Goal: Task Accomplishment & Management: Use online tool/utility

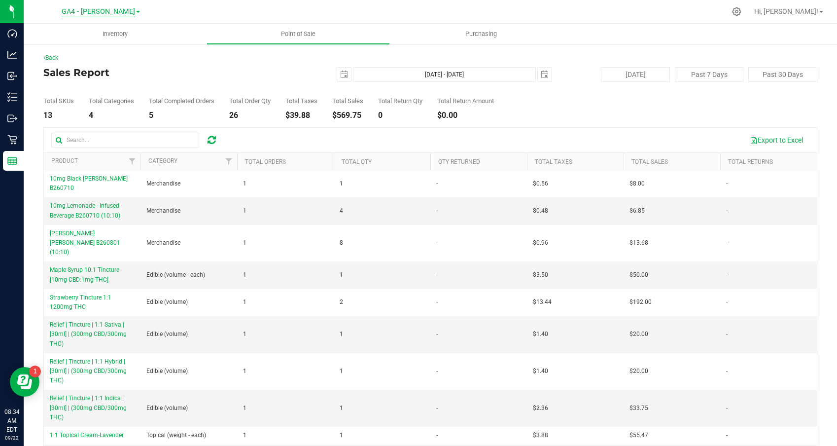
click at [103, 12] on span "GA4 - [PERSON_NAME]" at bounding box center [98, 11] width 73 height 9
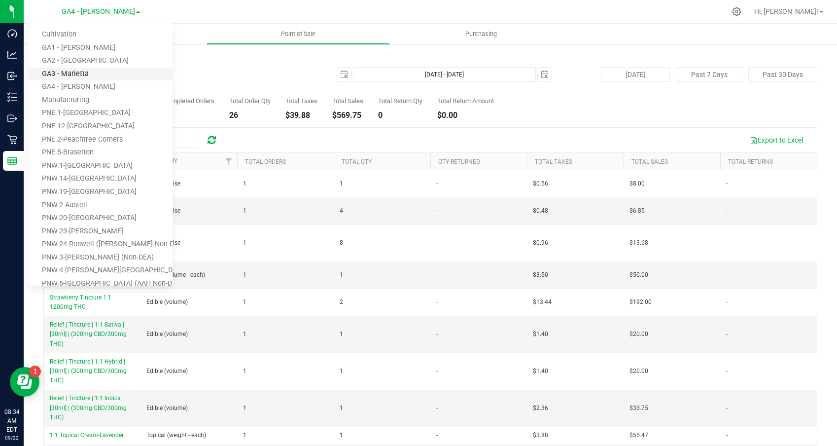
click at [83, 75] on link "GA3 - Marietta" at bounding box center [101, 74] width 144 height 13
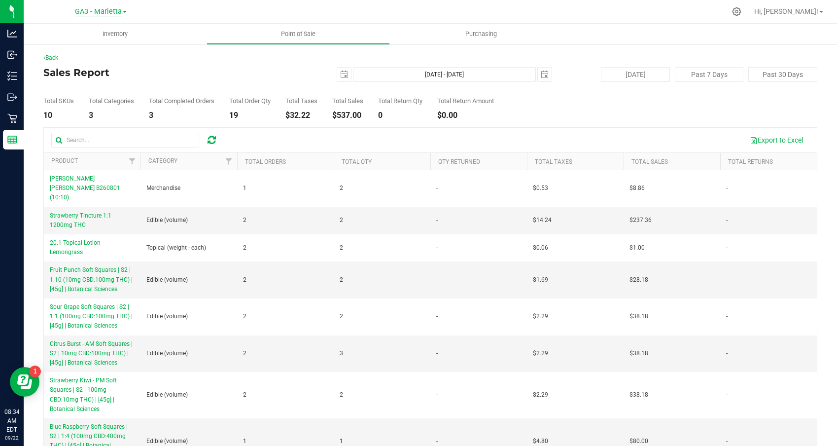
click at [110, 13] on span "GA3 - Marietta" at bounding box center [98, 11] width 47 height 9
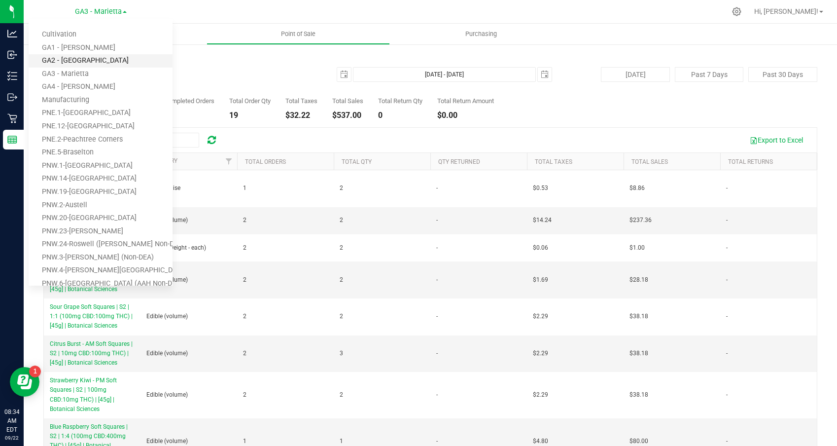
click at [82, 59] on link "GA2 - [GEOGRAPHIC_DATA]" at bounding box center [101, 60] width 144 height 13
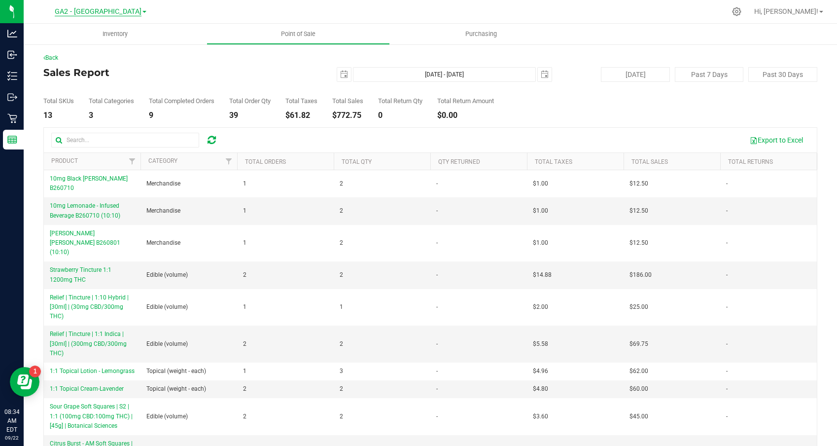
click at [91, 10] on span "GA2 - [GEOGRAPHIC_DATA]" at bounding box center [98, 11] width 87 height 9
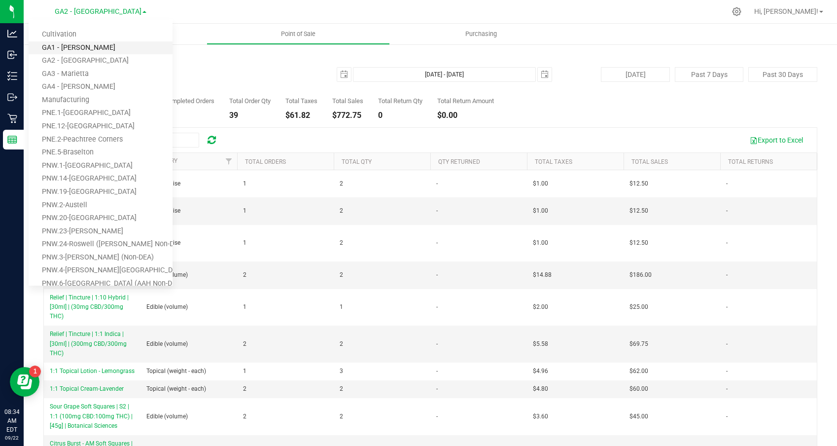
click at [87, 44] on link "GA1 - [PERSON_NAME]" at bounding box center [101, 47] width 144 height 13
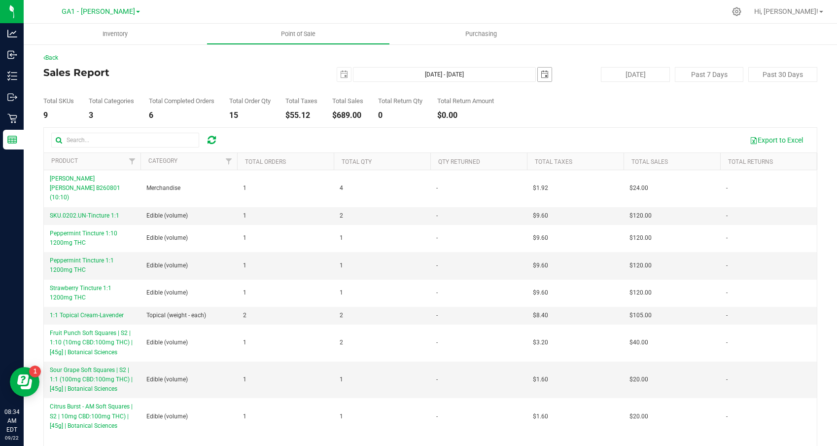
click at [541, 77] on span "select" at bounding box center [545, 74] width 8 height 8
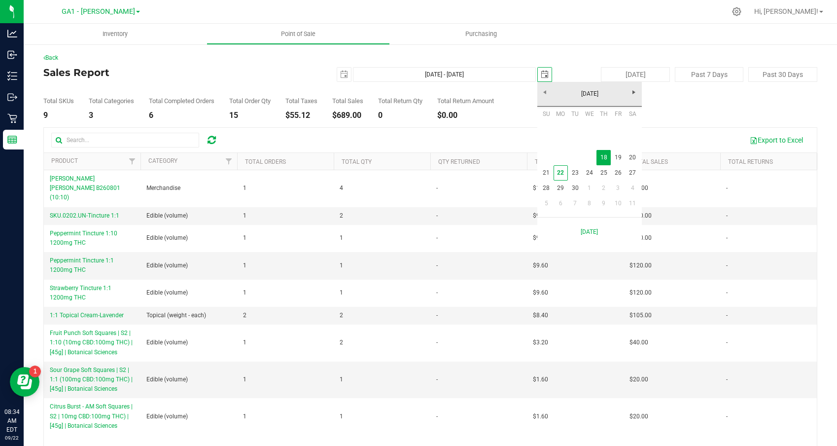
scroll to position [0, 25]
click at [619, 155] on link "19" at bounding box center [618, 157] width 14 height 15
type input "[DATE] - [DATE]"
type input "[DATE]"
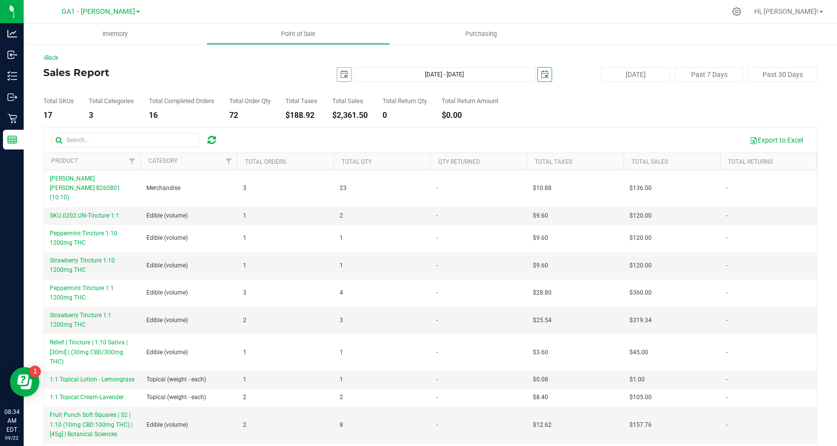
click at [343, 70] on span "select" at bounding box center [344, 74] width 8 height 8
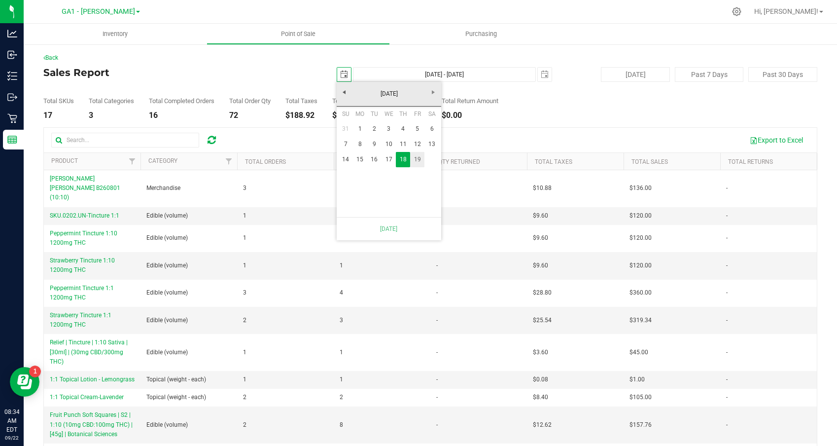
click at [414, 161] on link "19" at bounding box center [417, 159] width 14 height 15
type input "[DATE] - [DATE]"
type input "[DATE]"
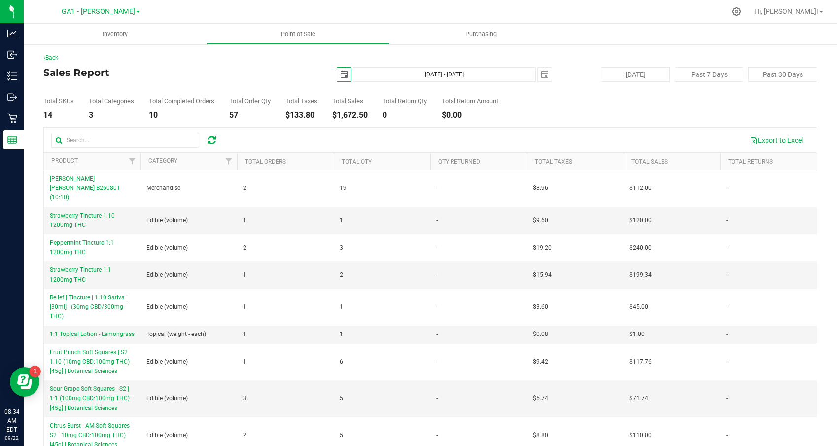
click at [279, 82] on div "Total SKUs 14 Total Categories 3 Total Completed Orders 10 Total Order Qty 57 T…" at bounding box center [430, 100] width 774 height 37
click at [97, 13] on span "GA1 - [PERSON_NAME]" at bounding box center [98, 11] width 73 height 9
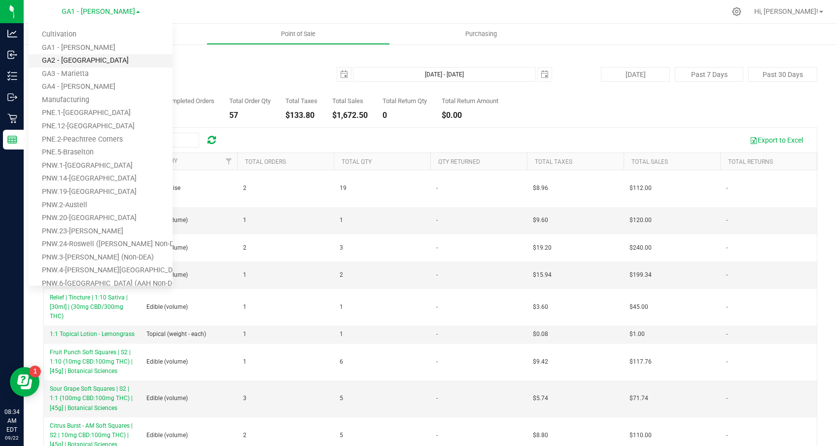
click at [85, 62] on link "GA2 - [GEOGRAPHIC_DATA]" at bounding box center [101, 60] width 144 height 13
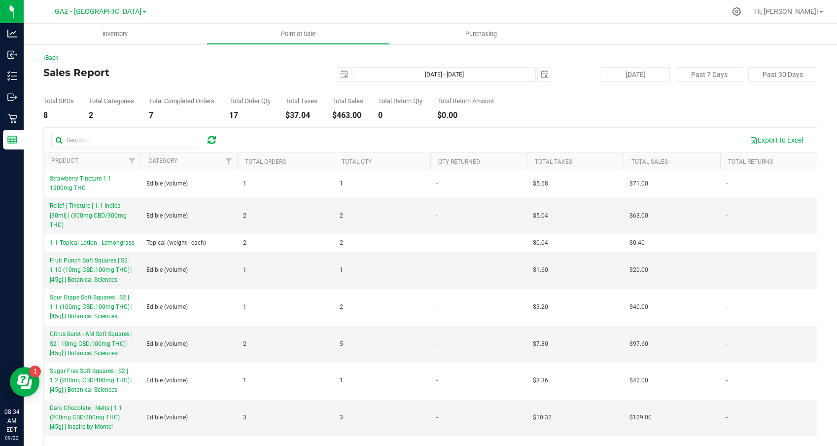
click at [100, 11] on span "GA2 - [GEOGRAPHIC_DATA]" at bounding box center [98, 11] width 87 height 9
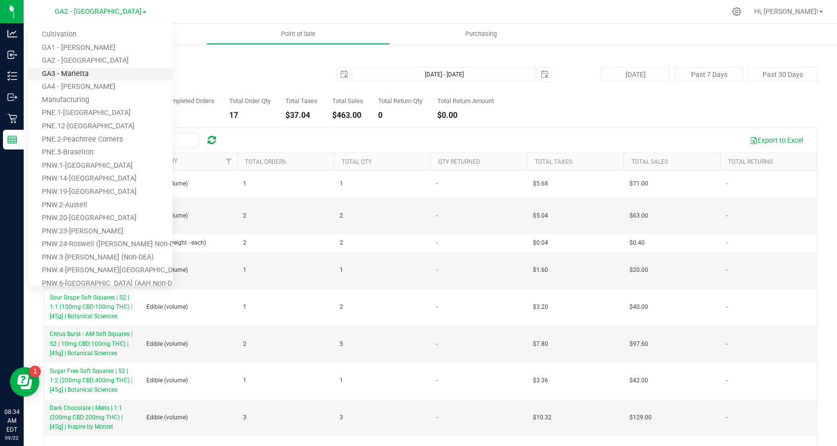
click at [76, 71] on link "GA3 - Marietta" at bounding box center [101, 74] width 144 height 13
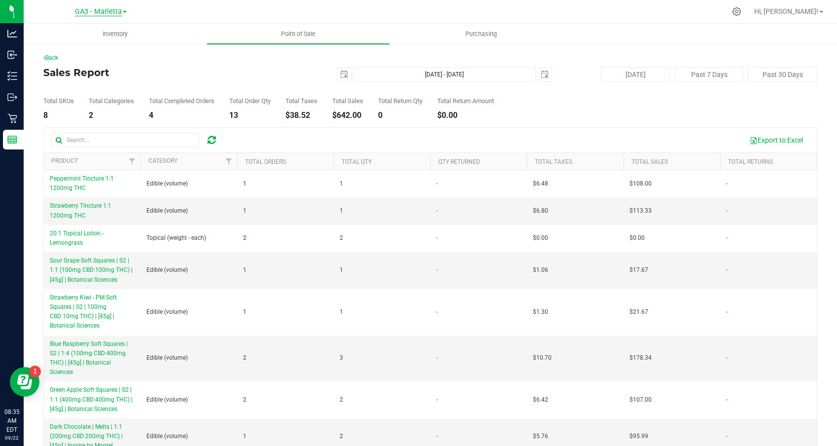
click at [96, 11] on span "GA3 - Marietta" at bounding box center [98, 11] width 47 height 9
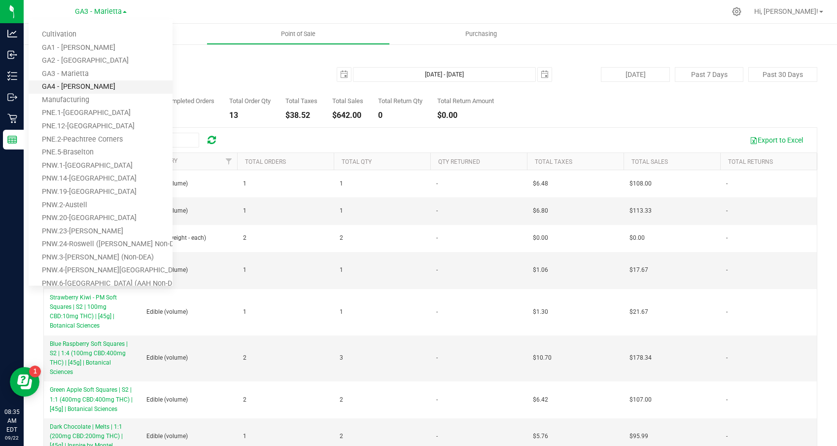
click at [72, 83] on link "GA4 - [PERSON_NAME]" at bounding box center [101, 86] width 144 height 13
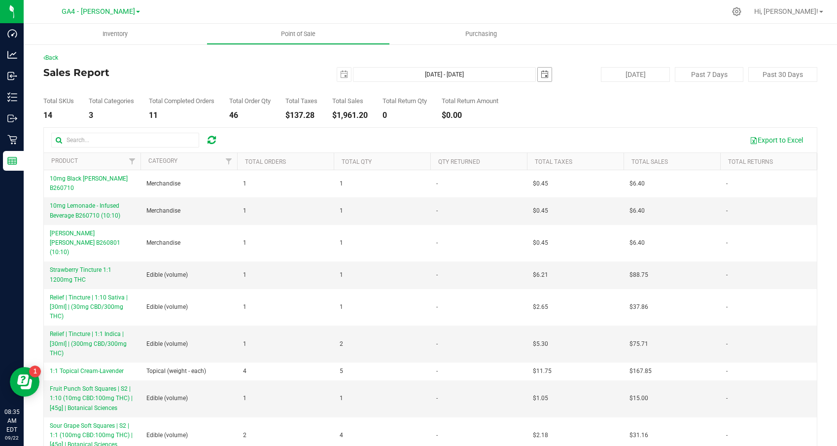
click at [544, 71] on span "select" at bounding box center [545, 74] width 8 height 8
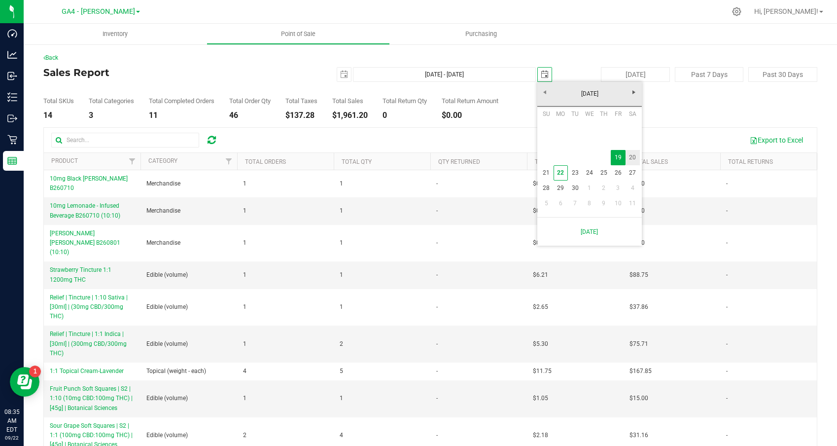
click at [630, 155] on link "20" at bounding box center [633, 157] width 14 height 15
type input "[DATE] - [DATE]"
type input "[DATE]"
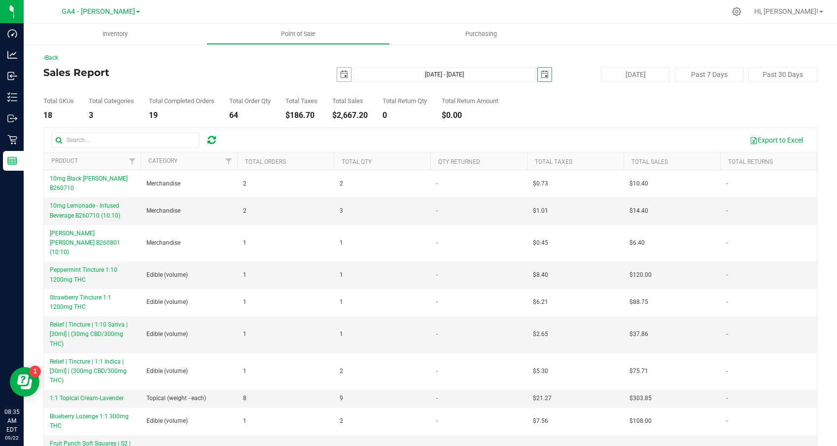
click at [343, 77] on span "select" at bounding box center [344, 74] width 8 height 8
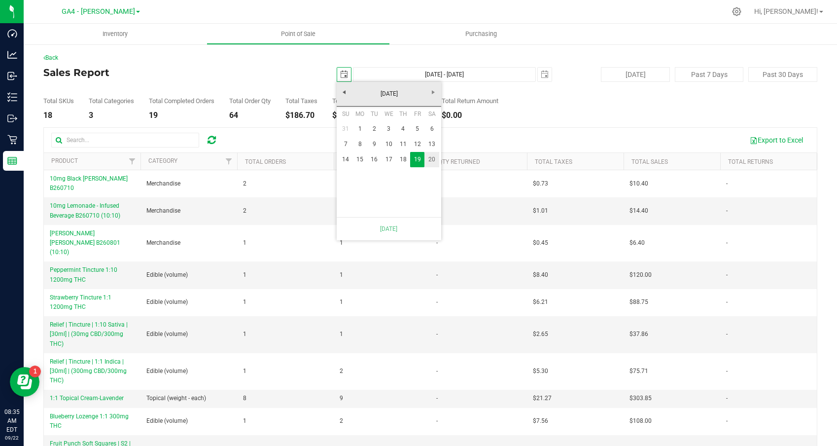
click at [430, 158] on link "20" at bounding box center [431, 159] width 14 height 15
type input "[DATE] - [DATE]"
type input "[DATE]"
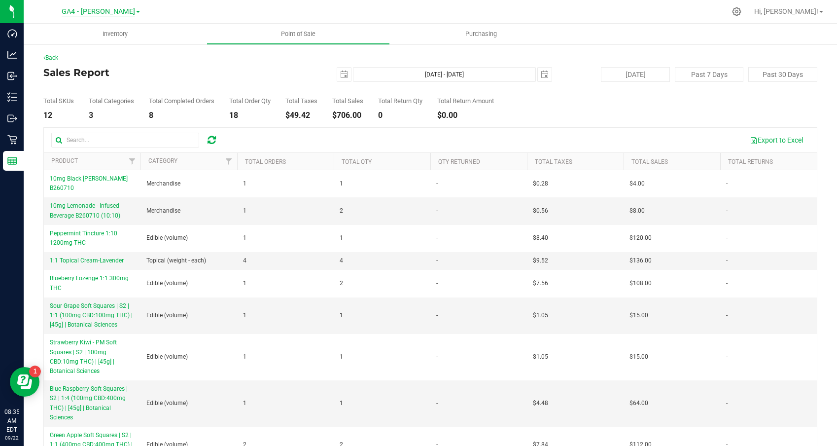
click at [111, 12] on span "GA4 - [PERSON_NAME]" at bounding box center [98, 11] width 73 height 9
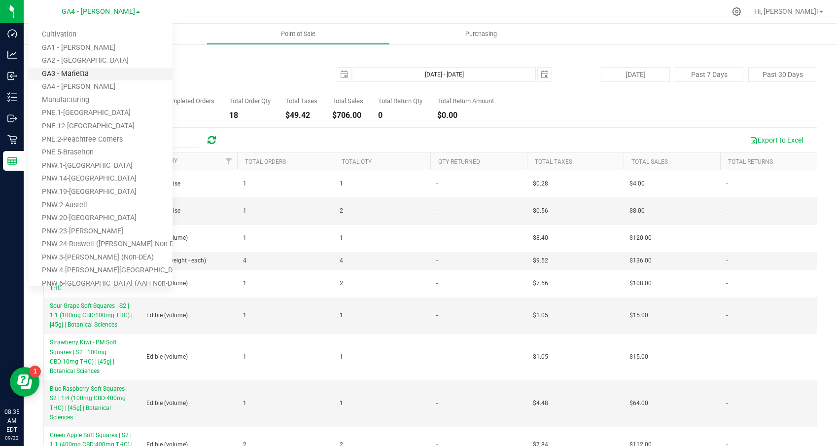
click at [74, 72] on link "GA3 - Marietta" at bounding box center [101, 74] width 144 height 13
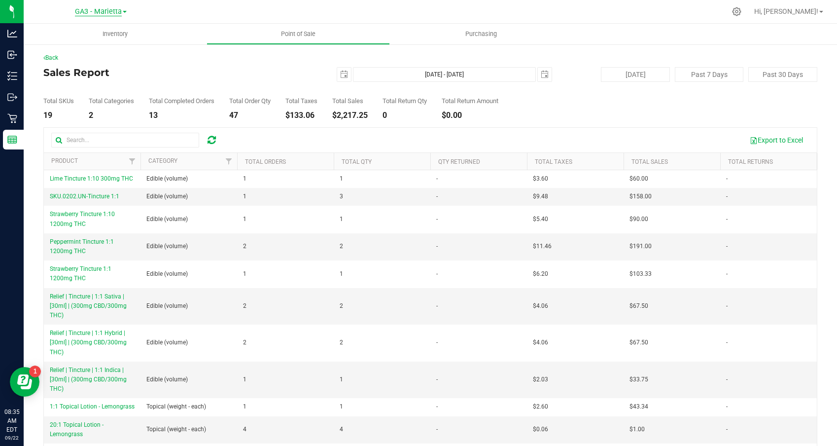
click at [96, 7] on span "GA3 - Marietta" at bounding box center [98, 11] width 47 height 9
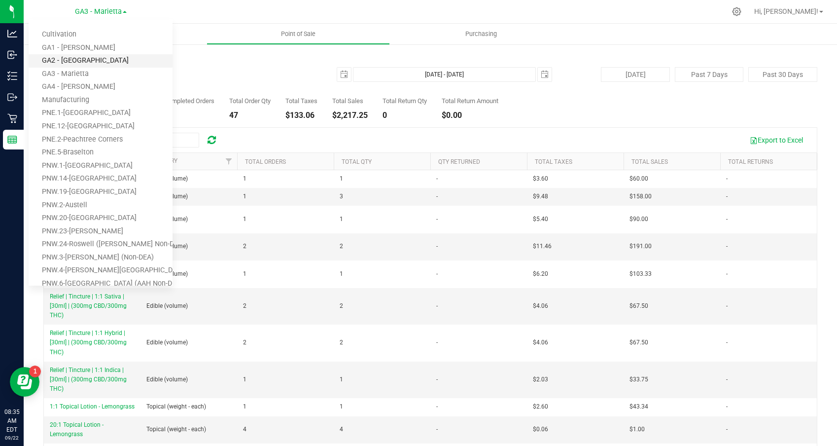
click at [79, 61] on link "GA2 - [GEOGRAPHIC_DATA]" at bounding box center [101, 60] width 144 height 13
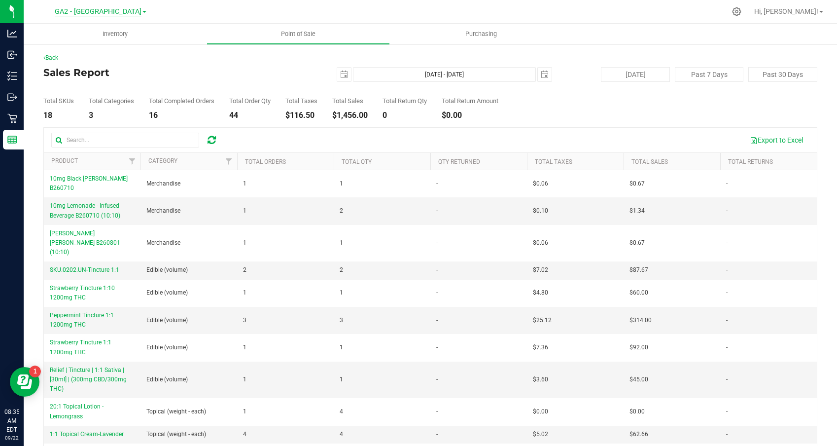
click at [102, 9] on span "GA2 - [GEOGRAPHIC_DATA]" at bounding box center [98, 11] width 87 height 9
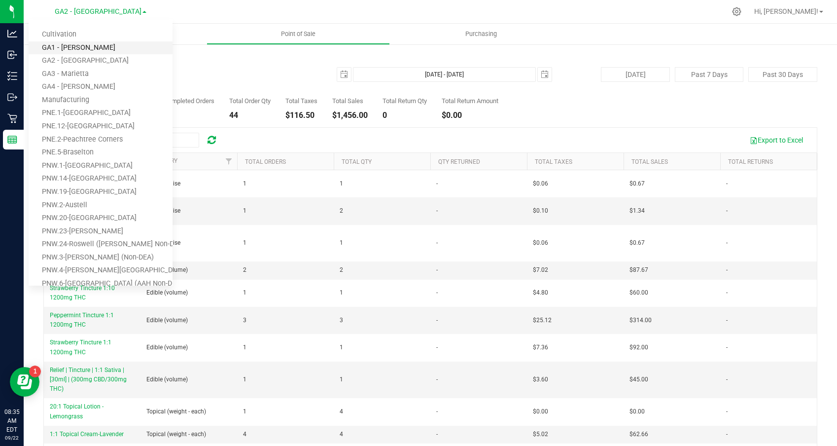
click at [87, 45] on link "GA1 - [PERSON_NAME]" at bounding box center [101, 47] width 144 height 13
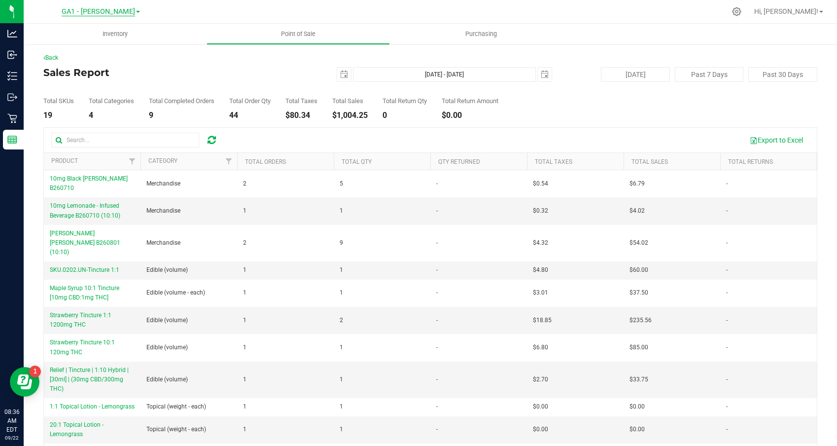
click at [112, 15] on span "GA1 - [PERSON_NAME]" at bounding box center [98, 11] width 73 height 9
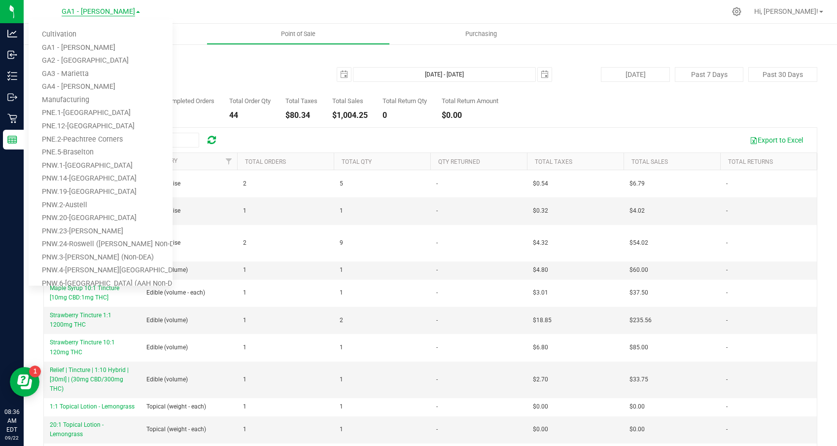
click at [112, 15] on span "GA1 - [PERSON_NAME]" at bounding box center [98, 11] width 73 height 9
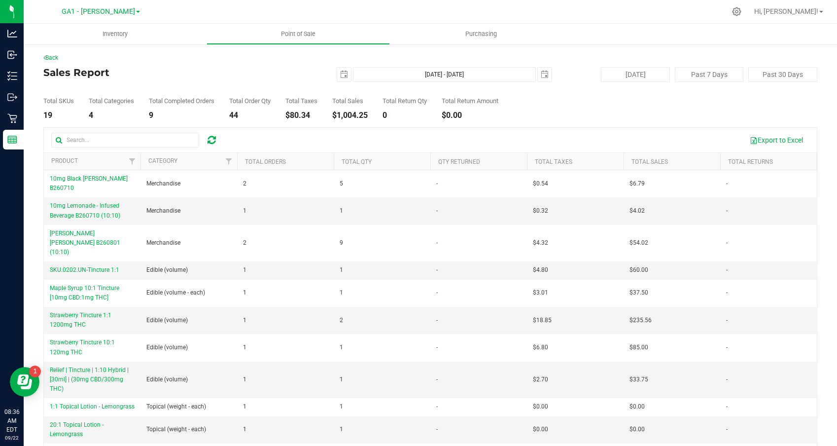
click at [209, 73] on h4 "Sales Report" at bounding box center [172, 72] width 258 height 11
click at [548, 76] on span "select" at bounding box center [545, 75] width 14 height 14
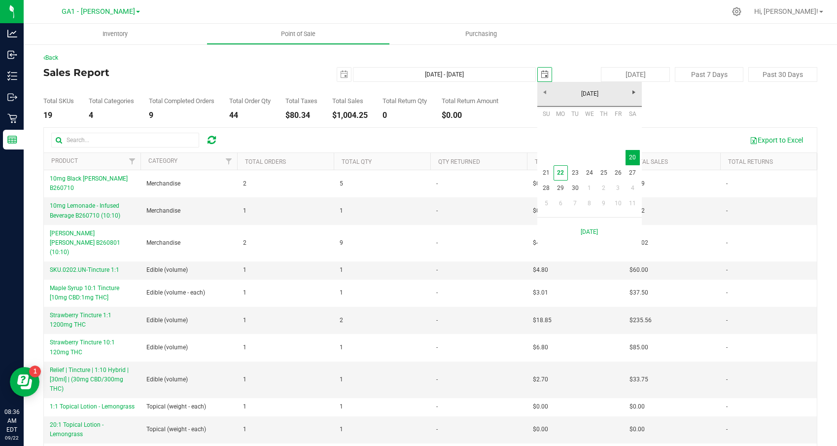
scroll to position [0, 25]
click at [544, 170] on link "21" at bounding box center [546, 172] width 14 height 15
type input "[DATE] - [DATE]"
type input "[DATE]"
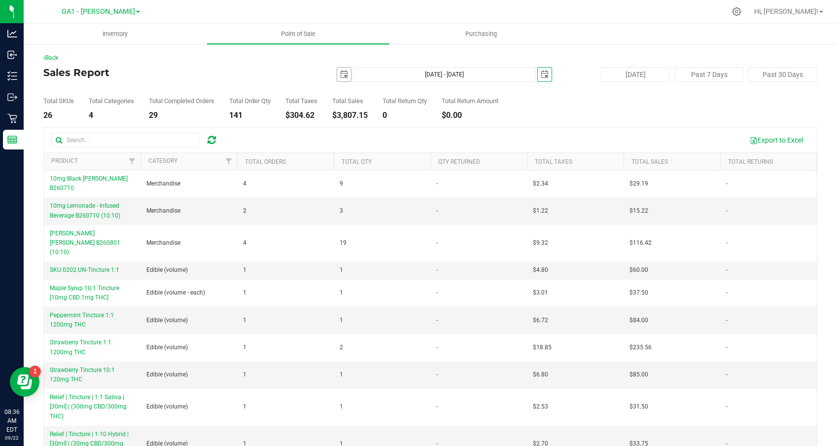
click at [340, 73] on span "select" at bounding box center [344, 74] width 8 height 8
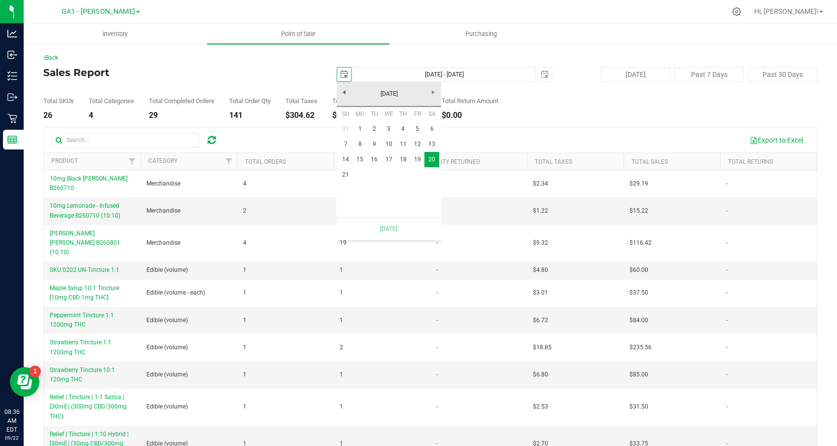
scroll to position [0, 25]
click at [347, 170] on link "21" at bounding box center [346, 174] width 14 height 15
type input "[DATE] - [DATE]"
type input "[DATE]"
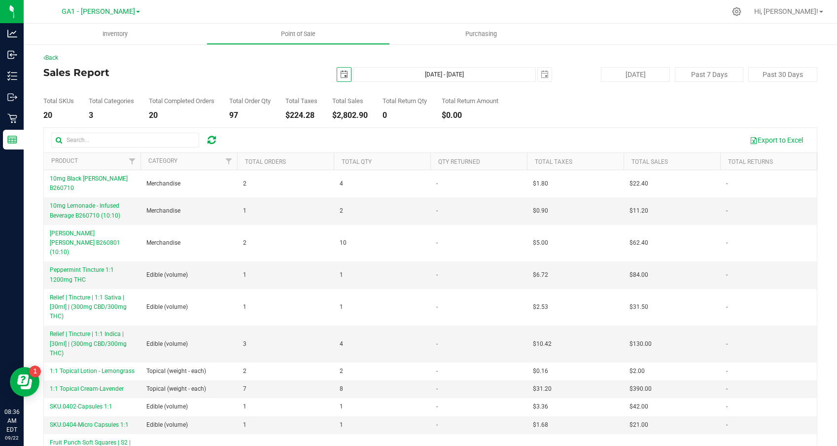
scroll to position [0, 0]
click at [95, 9] on span "GA1 - [PERSON_NAME]" at bounding box center [98, 11] width 73 height 9
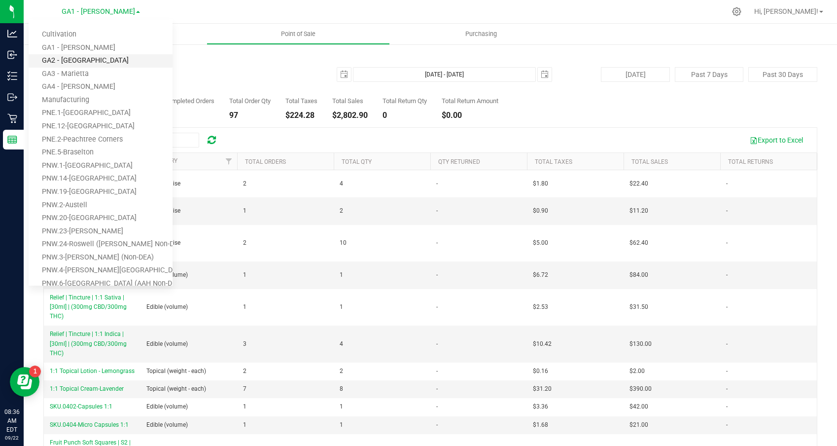
click at [91, 56] on link "GA2 - [GEOGRAPHIC_DATA]" at bounding box center [101, 60] width 144 height 13
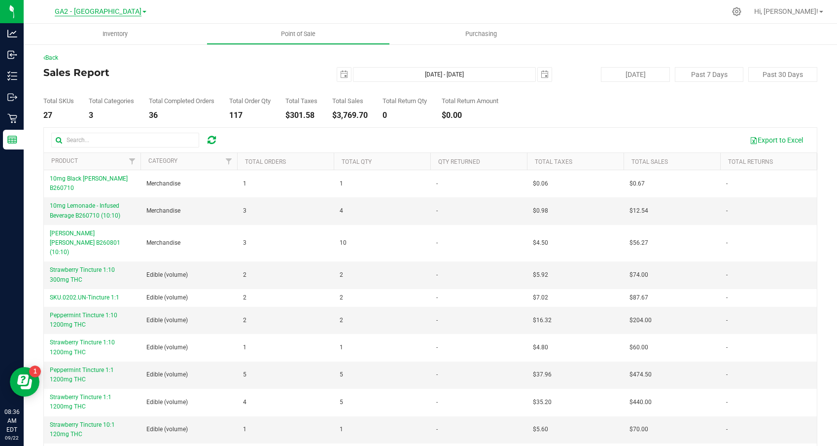
click at [103, 12] on span "GA2 - [GEOGRAPHIC_DATA]" at bounding box center [98, 11] width 87 height 9
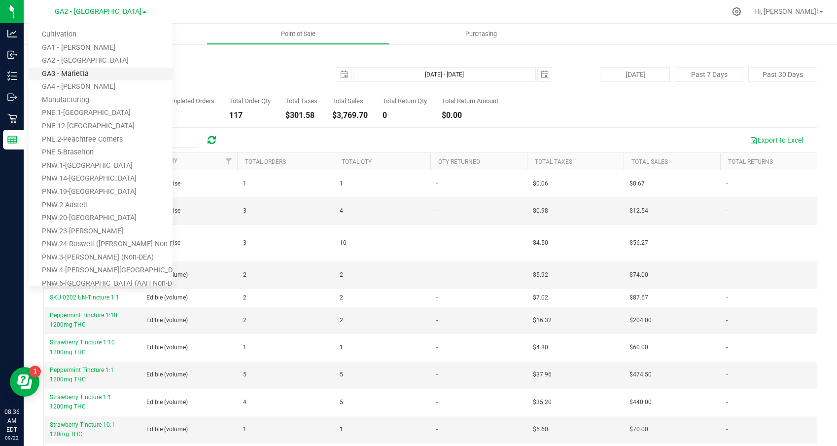
click at [87, 71] on link "GA3 - Marietta" at bounding box center [101, 74] width 144 height 13
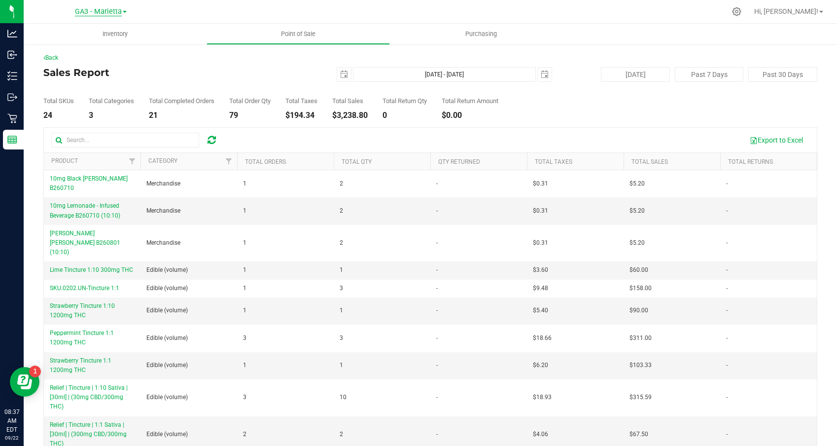
click at [91, 7] on span "GA3 - Marietta" at bounding box center [98, 11] width 47 height 9
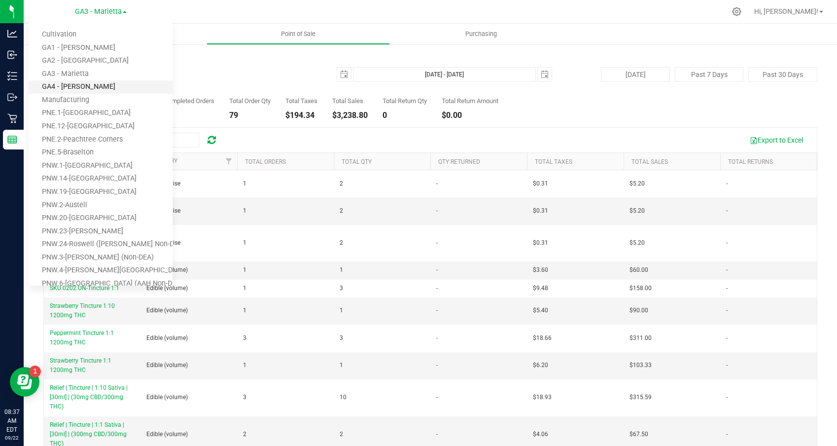
click at [86, 86] on link "GA4 - [PERSON_NAME]" at bounding box center [101, 86] width 144 height 13
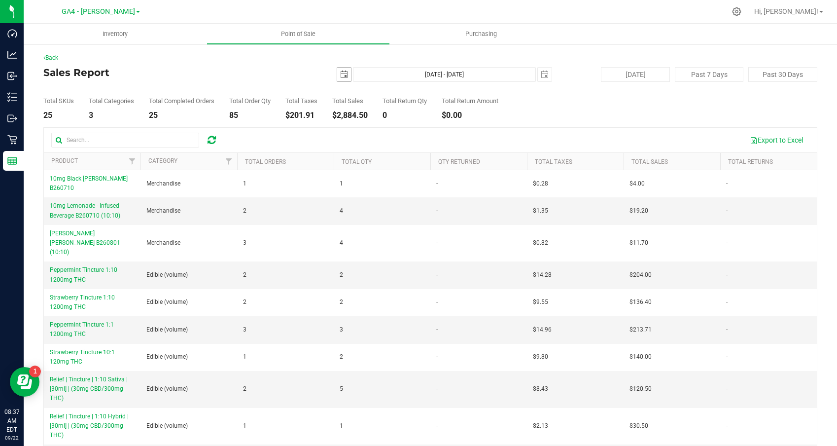
click at [350, 73] on span "select" at bounding box center [344, 75] width 14 height 14
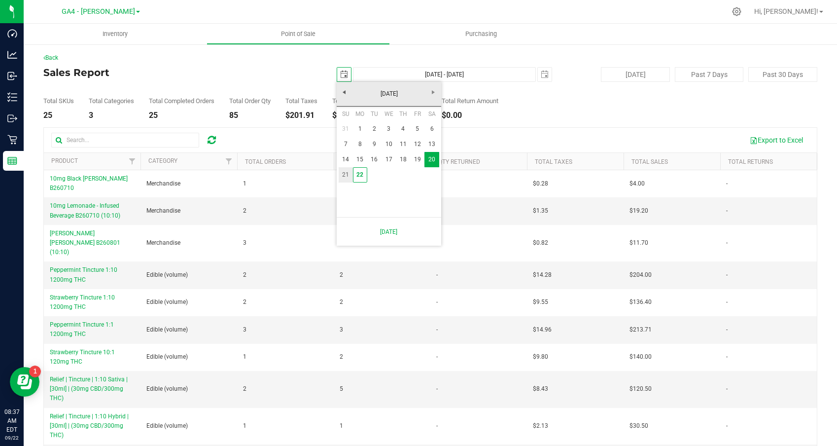
click at [343, 173] on link "21" at bounding box center [346, 174] width 14 height 15
type input "[DATE]"
type input "[DATE] - [DATE]"
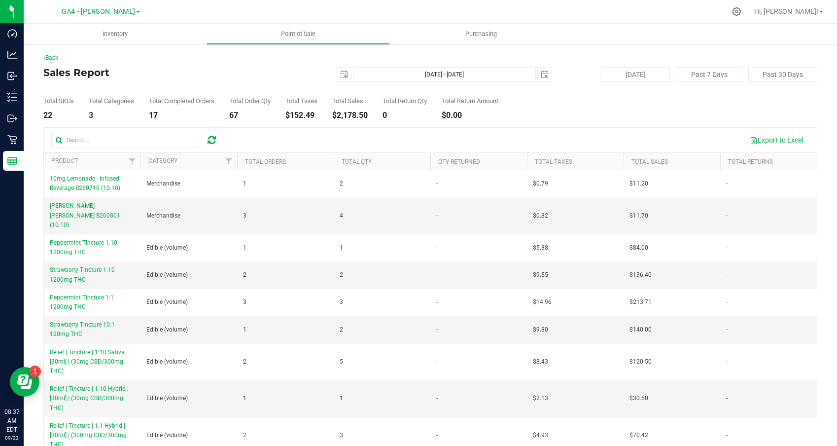
click at [361, 135] on div "Export to Excel" at bounding box center [518, 140] width 583 height 17
click at [105, 12] on span "GA4 - [PERSON_NAME]" at bounding box center [98, 11] width 73 height 9
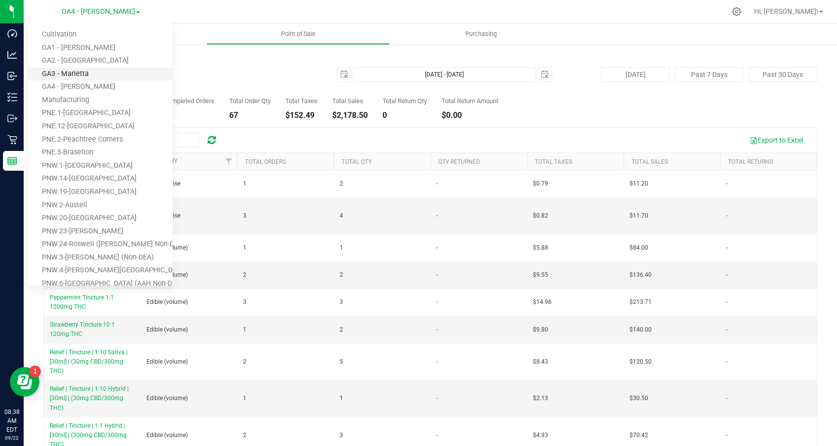
click at [86, 72] on link "GA3 - Marietta" at bounding box center [101, 74] width 144 height 13
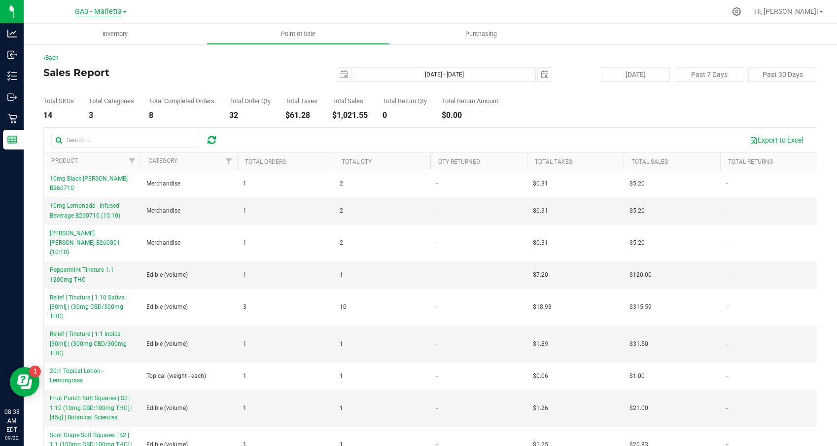
click at [106, 12] on span "GA3 - Marietta" at bounding box center [98, 11] width 47 height 9
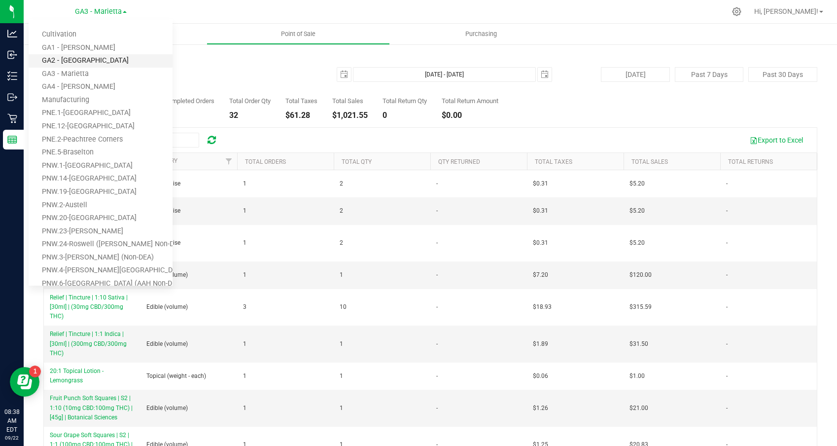
click at [89, 59] on link "GA2 - [GEOGRAPHIC_DATA]" at bounding box center [101, 60] width 144 height 13
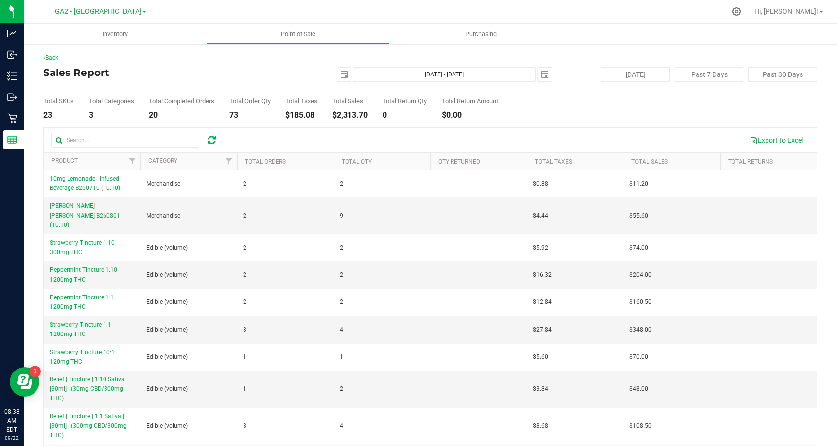
click at [112, 13] on span "GA2 - [GEOGRAPHIC_DATA]" at bounding box center [98, 11] width 87 height 9
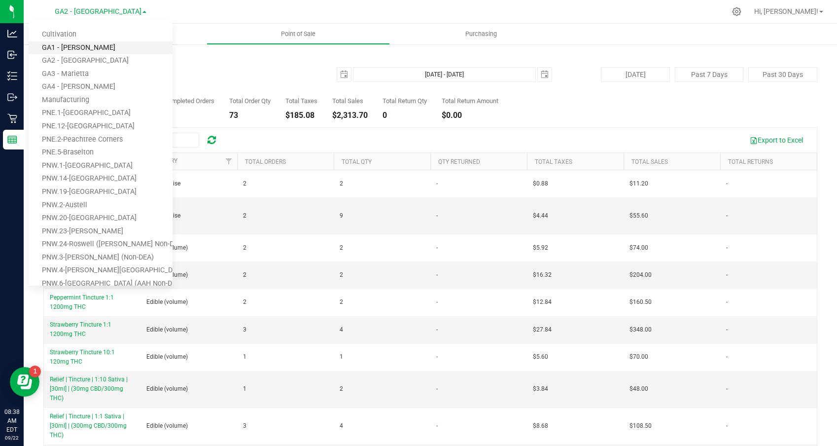
click at [86, 47] on link "GA1 - [PERSON_NAME]" at bounding box center [101, 47] width 144 height 13
